Goal: Check status

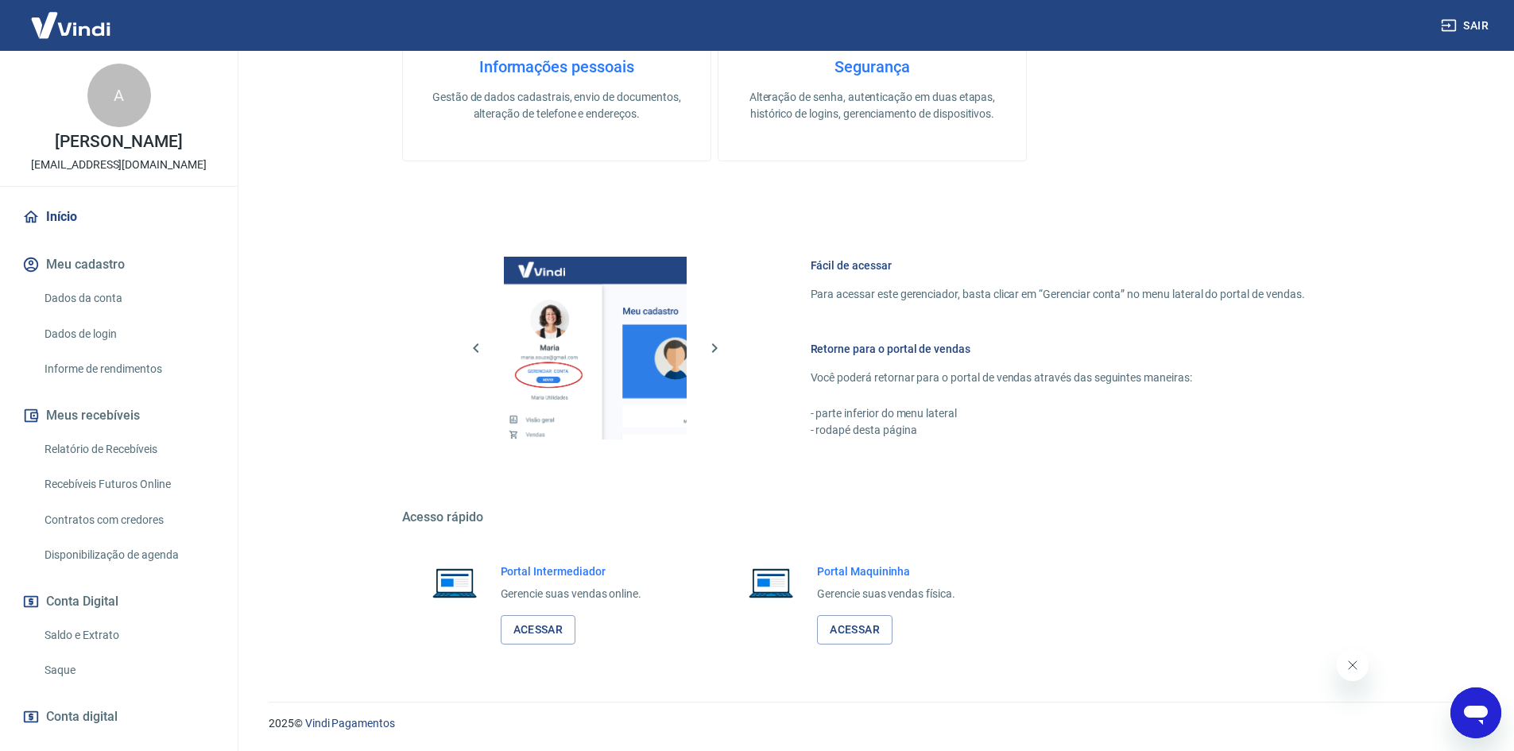
drag, startPoint x: 83, startPoint y: 639, endPoint x: 116, endPoint y: 621, distance: 38.1
click at [83, 639] on link "Saldo e Extrato" at bounding box center [128, 635] width 180 height 33
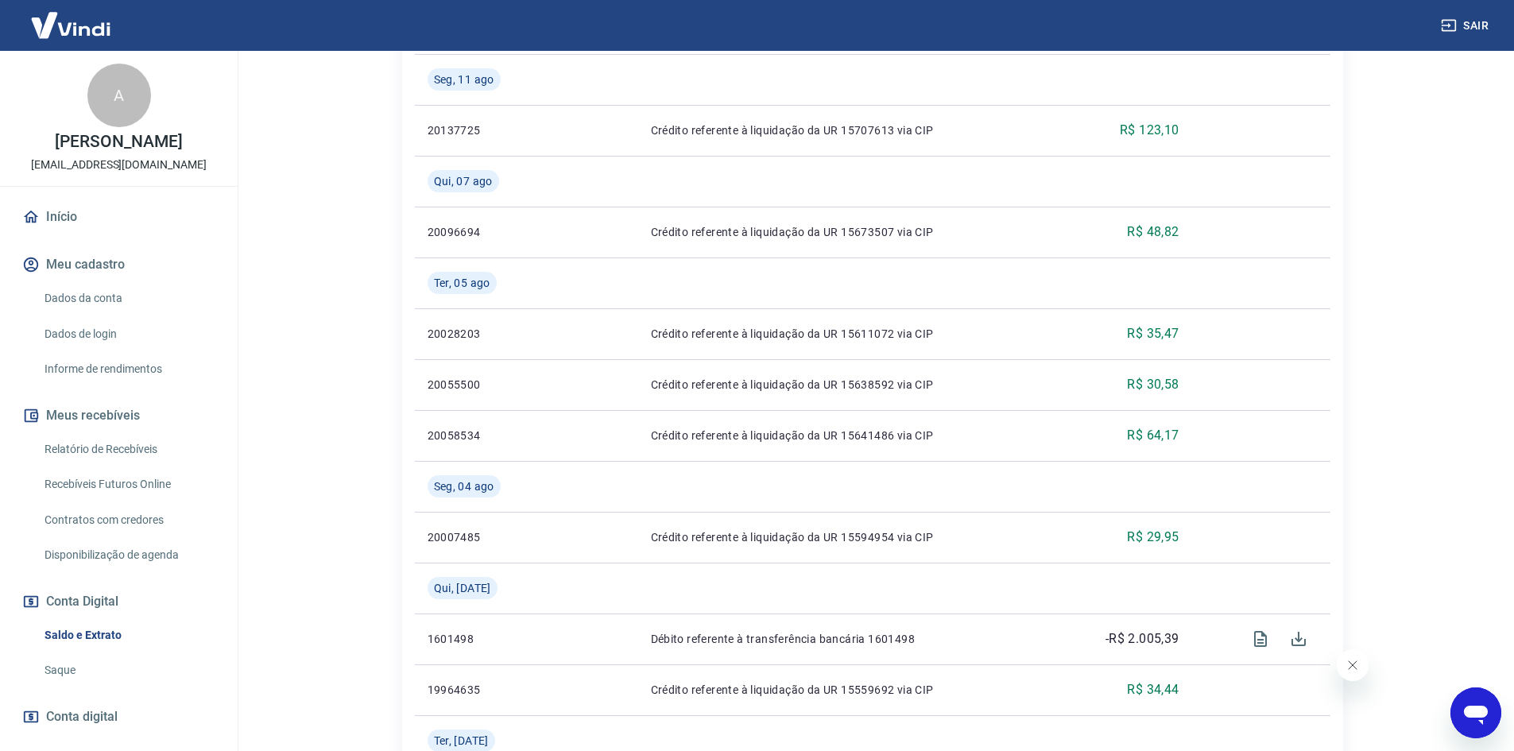
scroll to position [1192, 0]
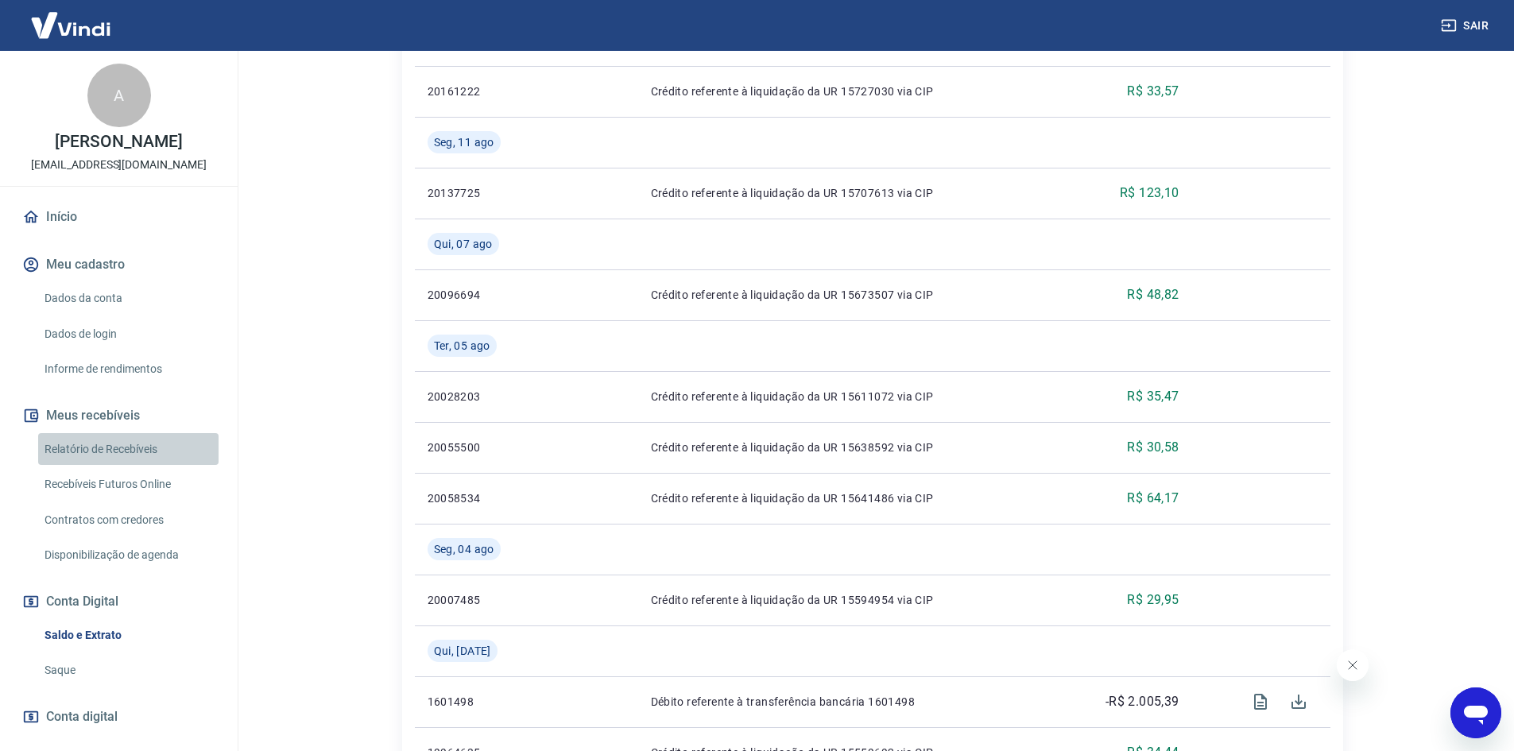
click at [138, 450] on link "Relatório de Recebíveis" at bounding box center [128, 449] width 180 height 33
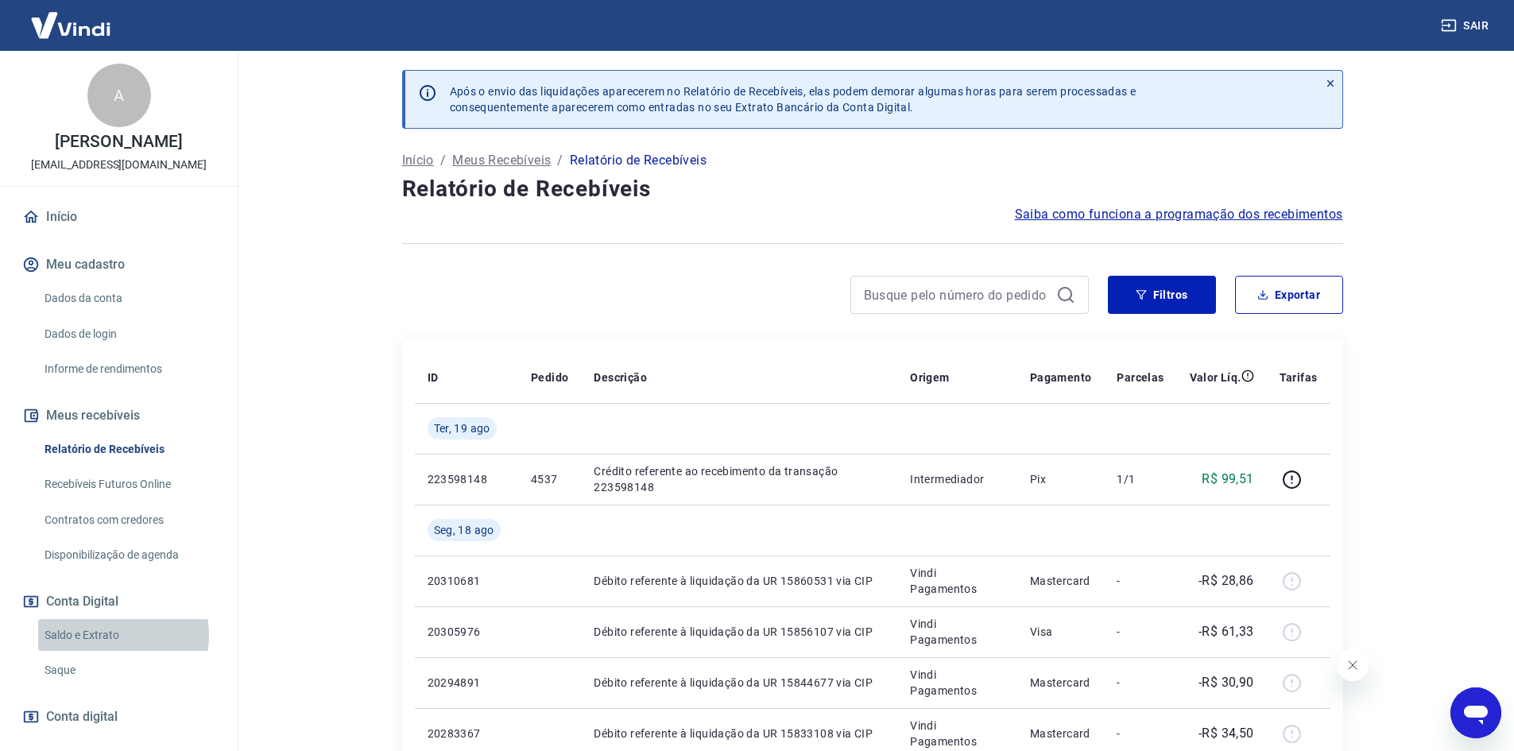
click at [104, 635] on link "Saldo e Extrato" at bounding box center [128, 635] width 180 height 33
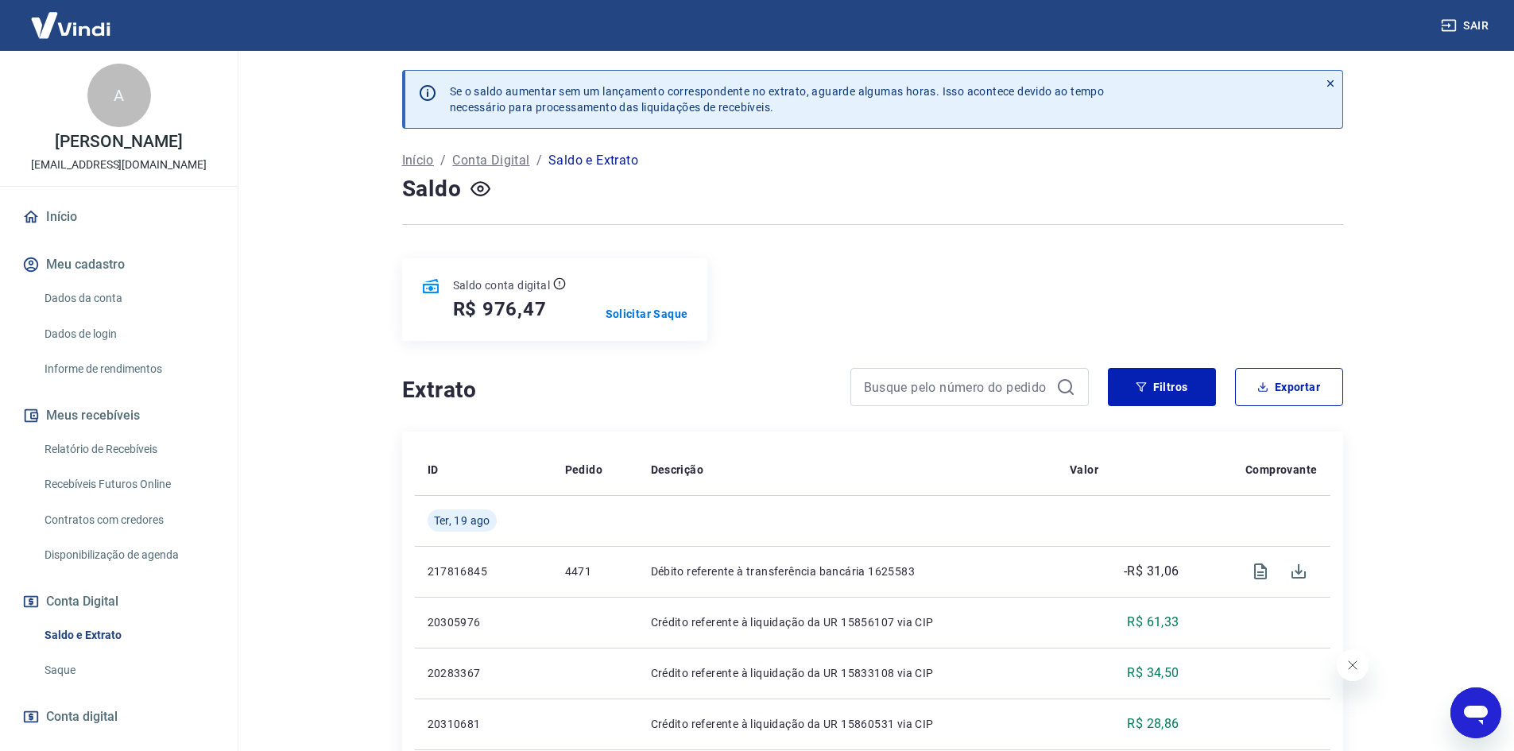
click at [105, 629] on link "Saldo e Extrato" at bounding box center [128, 635] width 180 height 33
